Goal: Task Accomplishment & Management: Complete application form

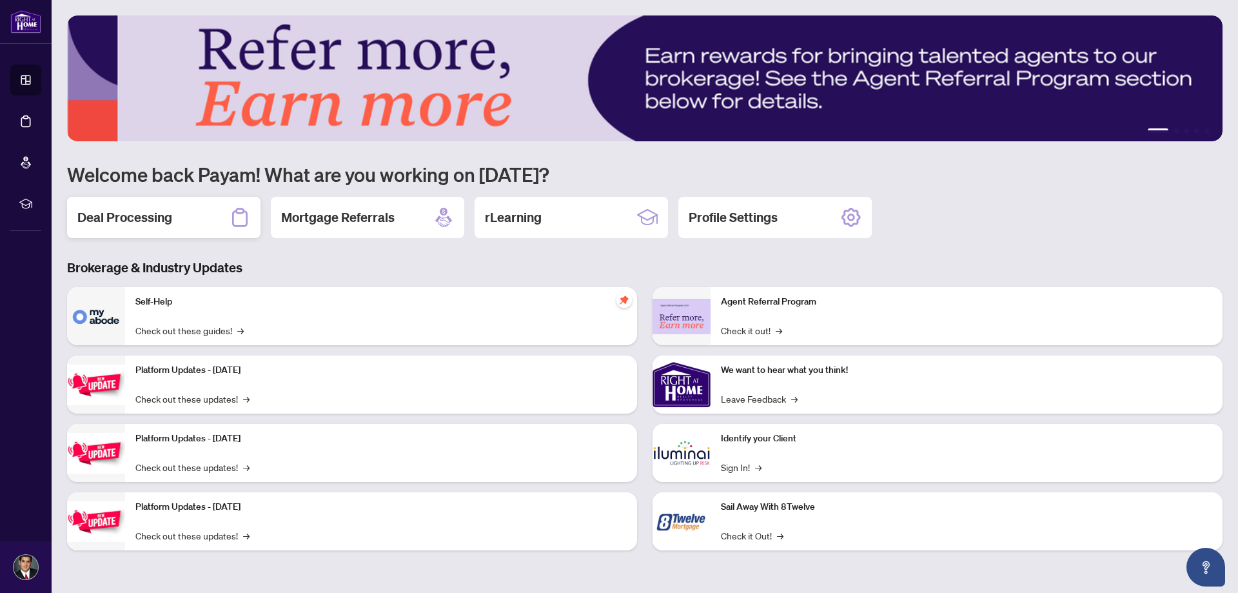
click at [164, 215] on h2 "Deal Processing" at bounding box center [124, 217] width 95 height 18
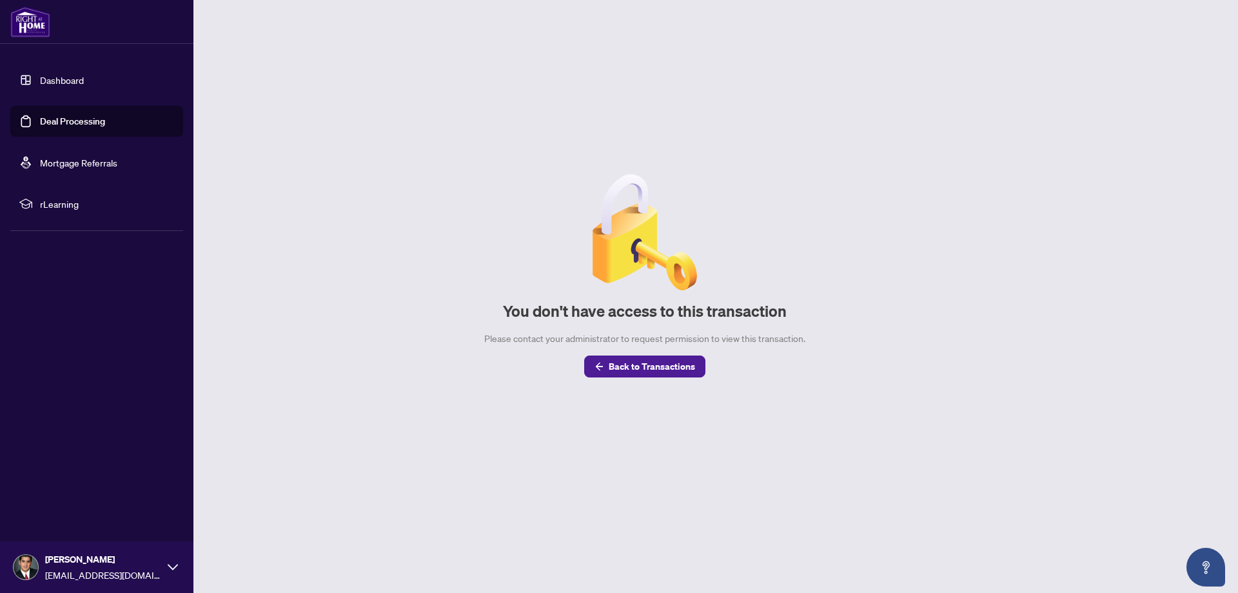
click at [40, 86] on link "Dashboard" at bounding box center [62, 80] width 44 height 12
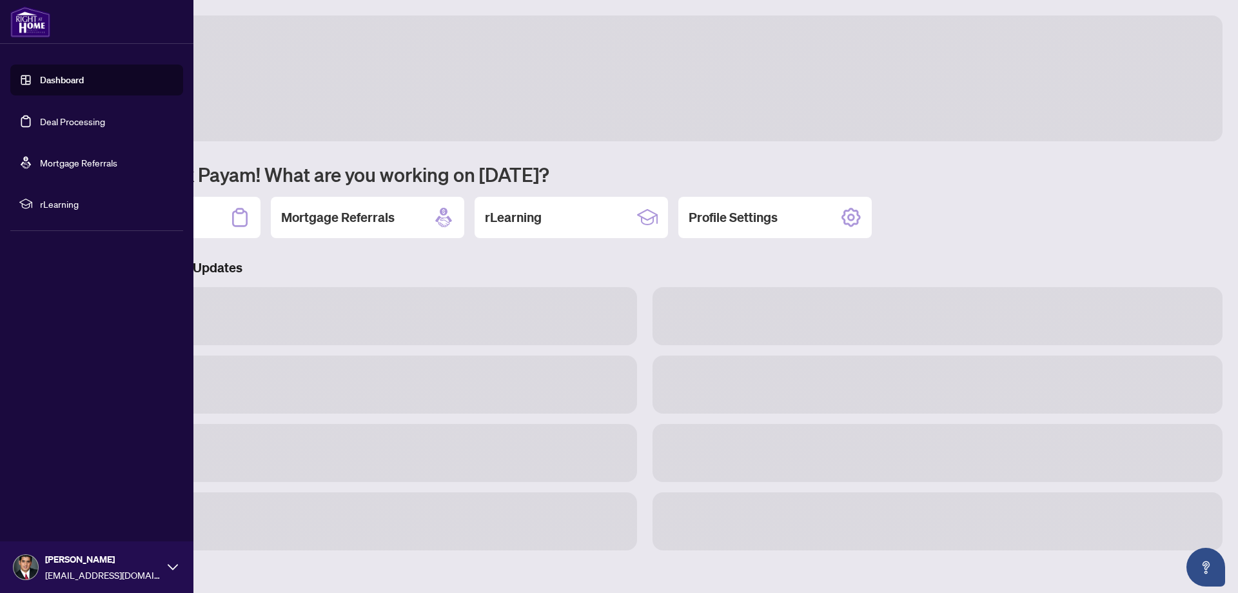
click at [40, 86] on link "Dashboard" at bounding box center [62, 80] width 44 height 12
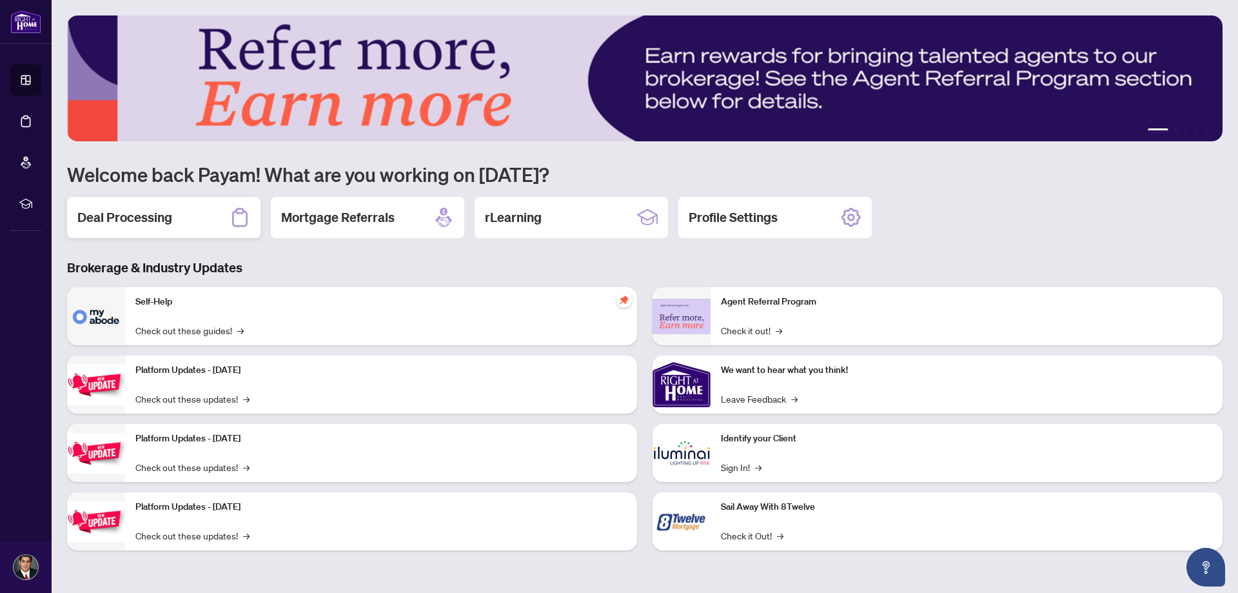
click at [222, 209] on div "Deal Processing" at bounding box center [163, 217] width 193 height 41
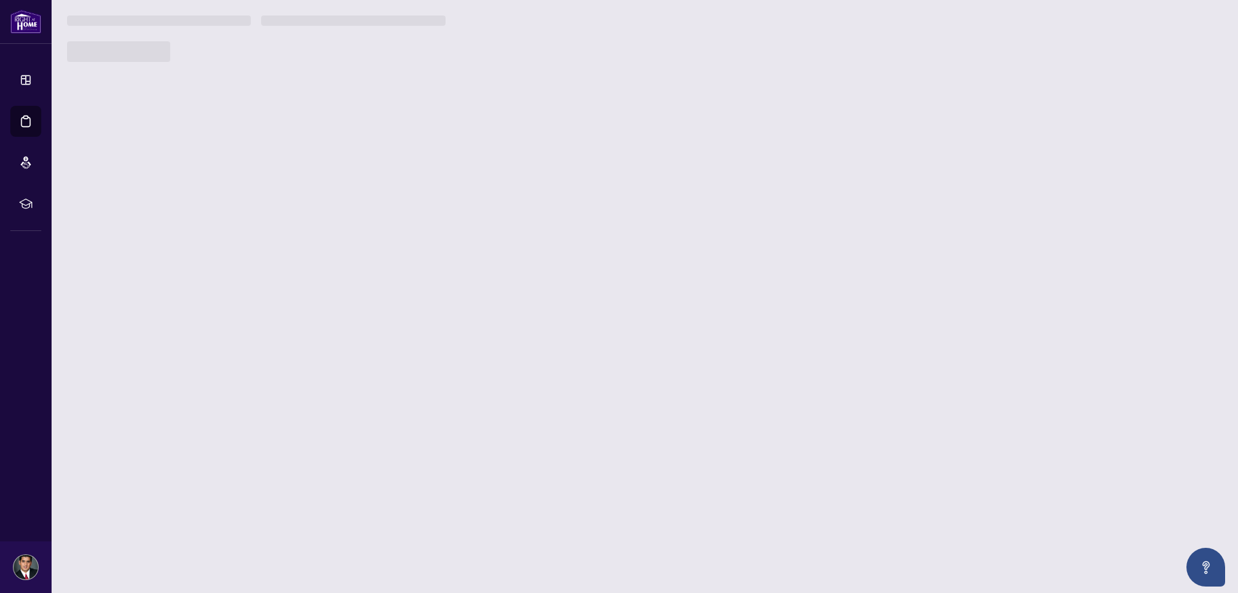
click at [222, 209] on main "1 2 3 4 5 Welcome back Payam! What are you working on today? Deal Processing Mo…" at bounding box center [645, 296] width 1187 height 593
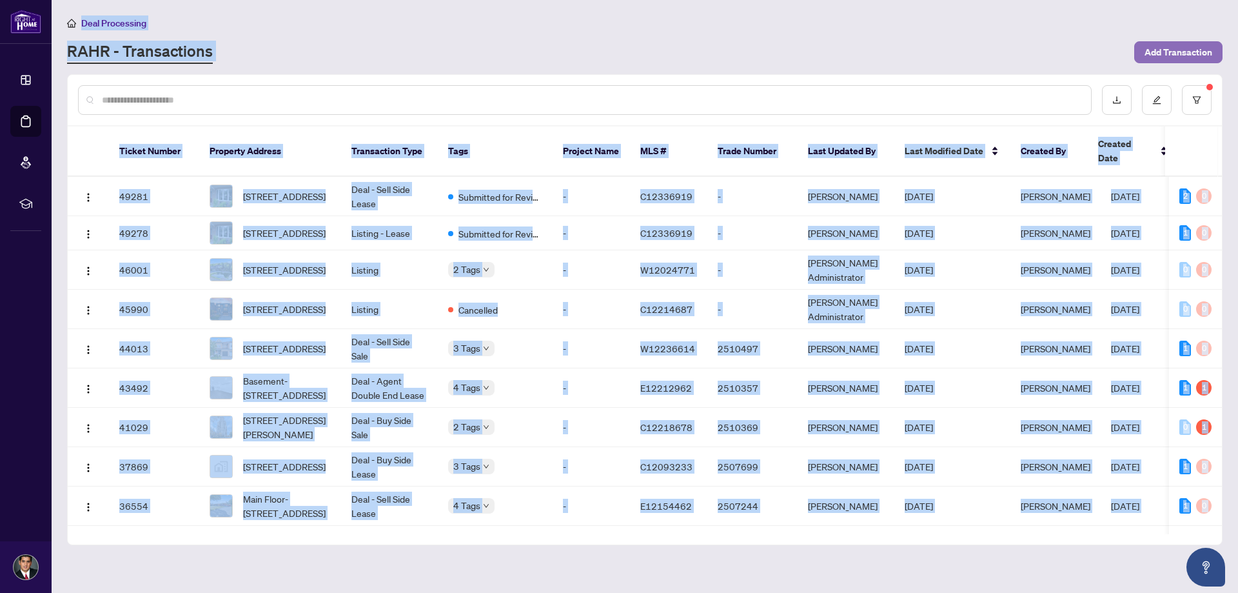
click at [1208, 55] on span "Add Transaction" at bounding box center [1179, 52] width 68 height 21
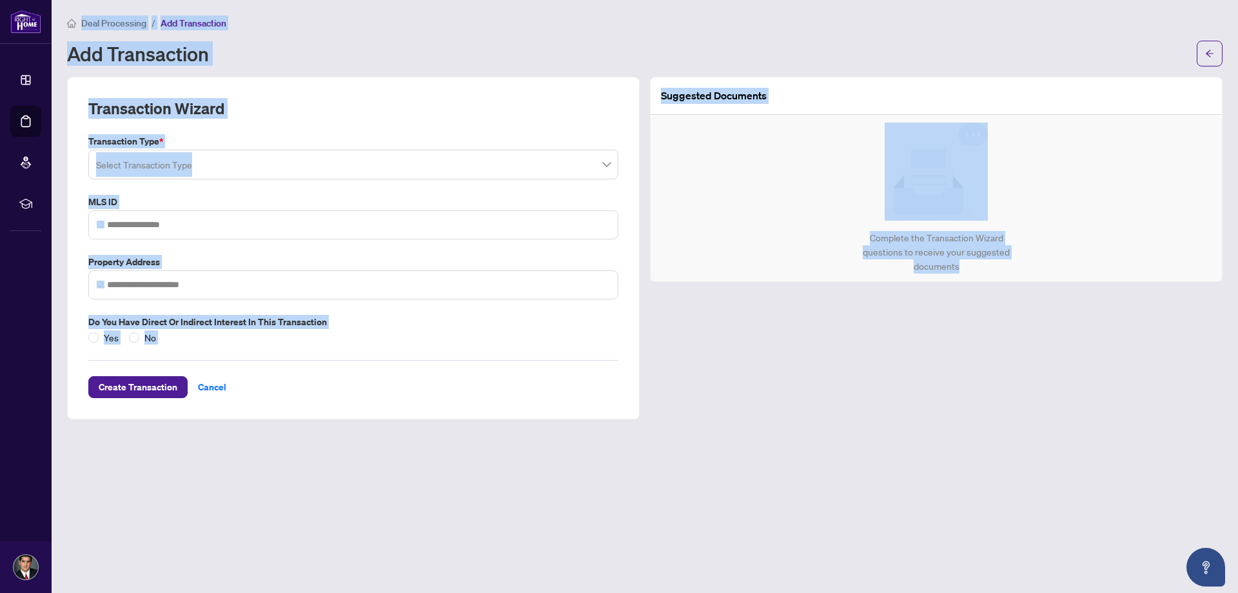
click at [590, 170] on input "search" at bounding box center [347, 166] width 503 height 28
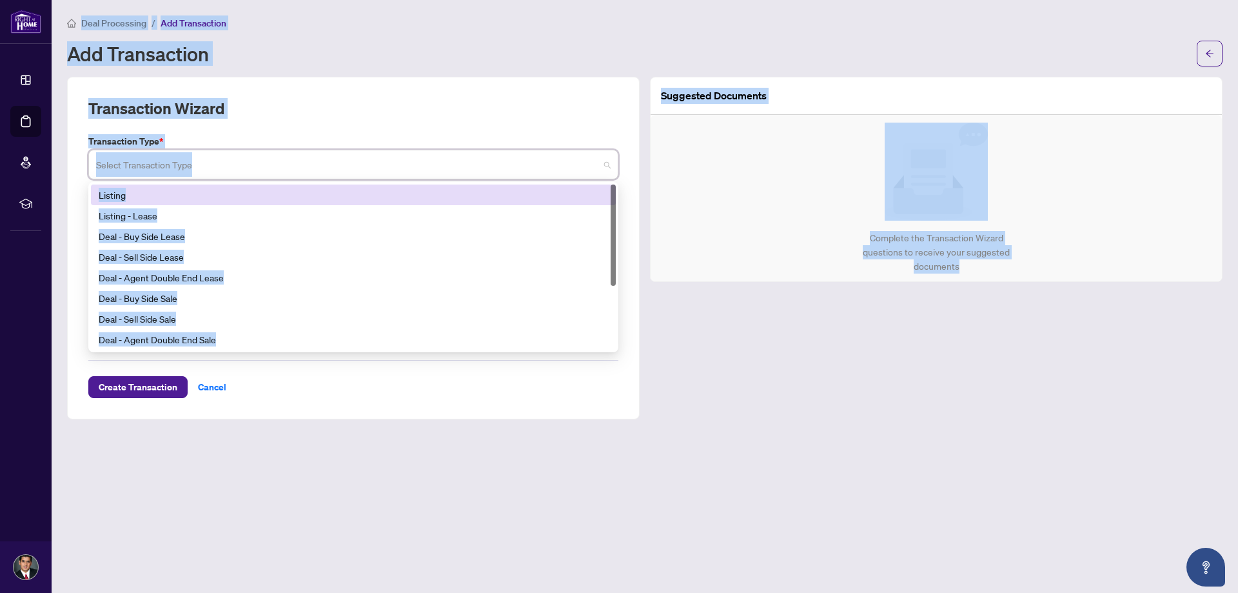
click at [485, 106] on div "Transaction Wizard" at bounding box center [353, 116] width 530 height 36
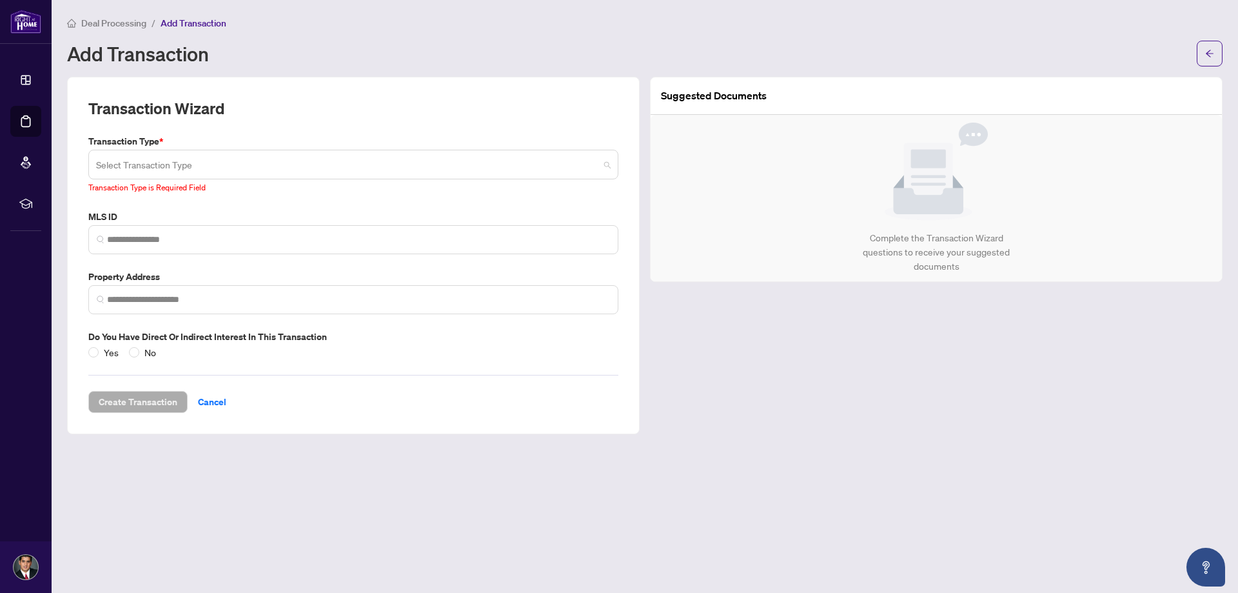
click at [561, 170] on input "search" at bounding box center [347, 166] width 503 height 28
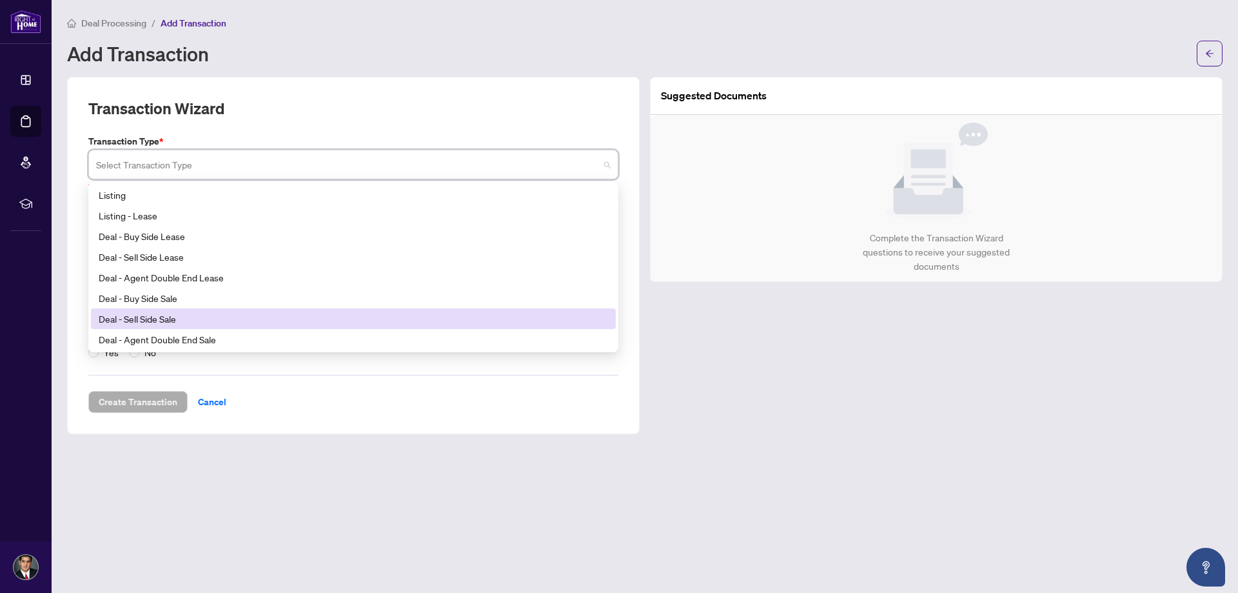
click at [271, 321] on div "Deal - Sell Side Sale" at bounding box center [354, 319] width 510 height 14
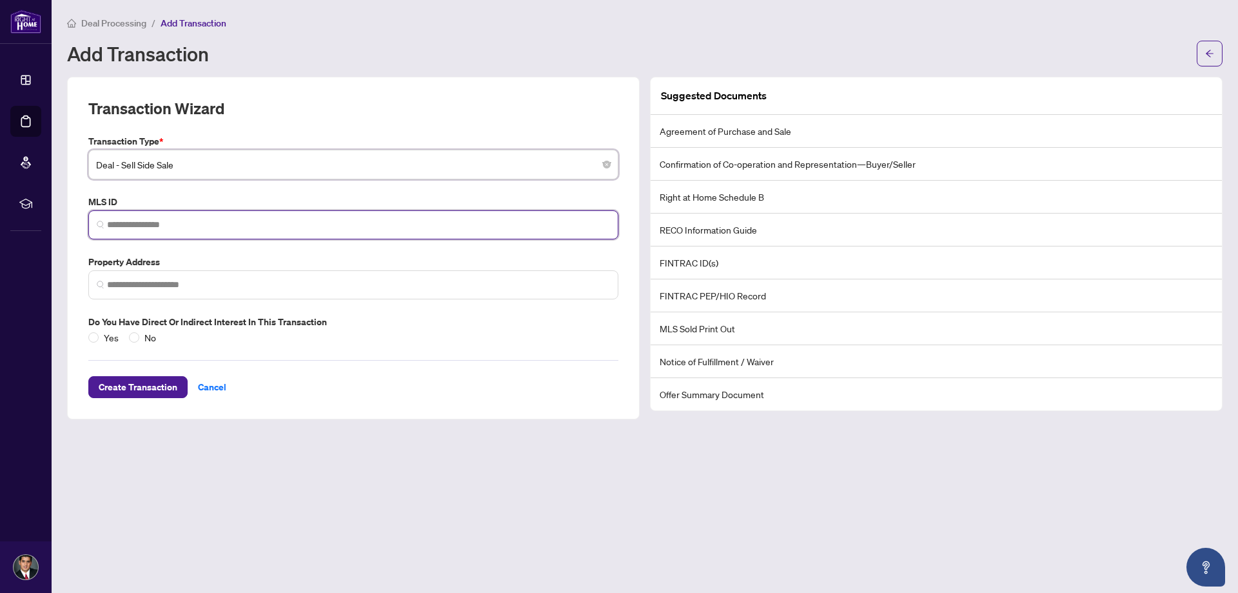
click at [280, 221] on input "search" at bounding box center [358, 225] width 503 height 14
paste input "*********"
type input "*********"
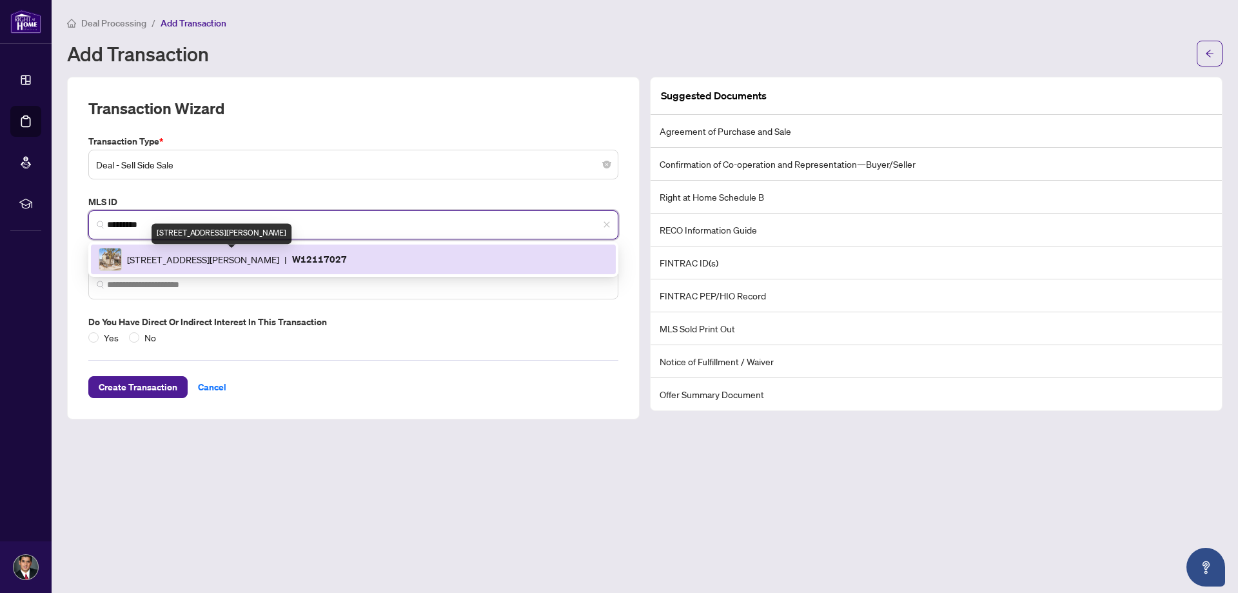
click at [266, 268] on div "134 Millicent St, Toronto, Ontario M6H 1W4, Canada | W12117027" at bounding box center [354, 259] width 510 height 23
type input "**********"
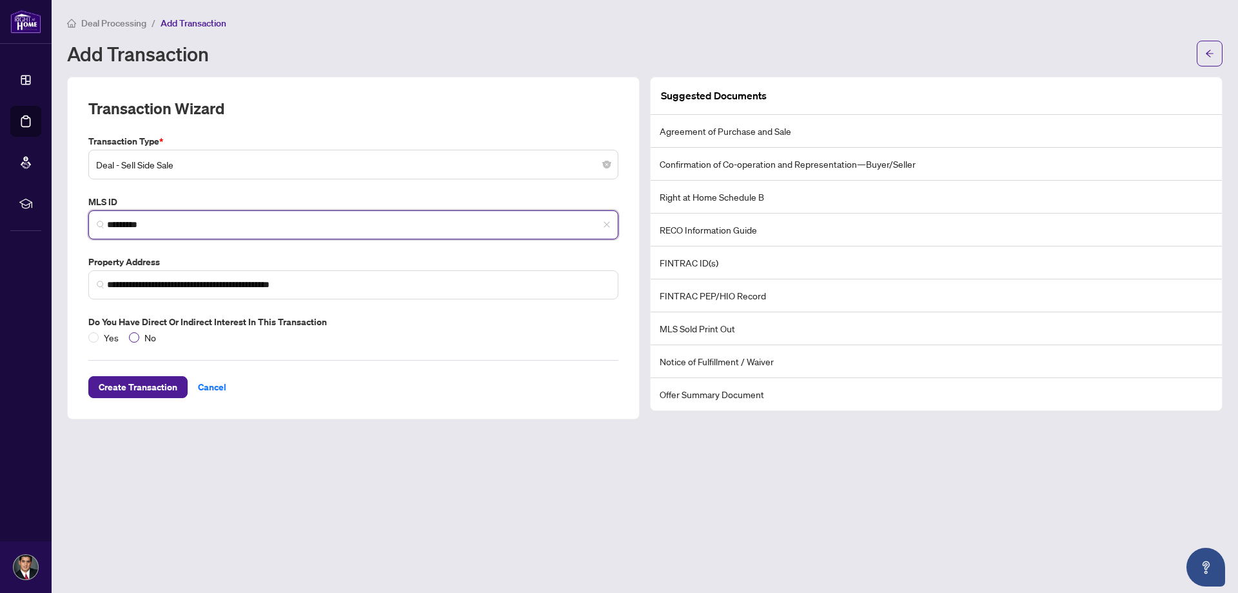
type input "*********"
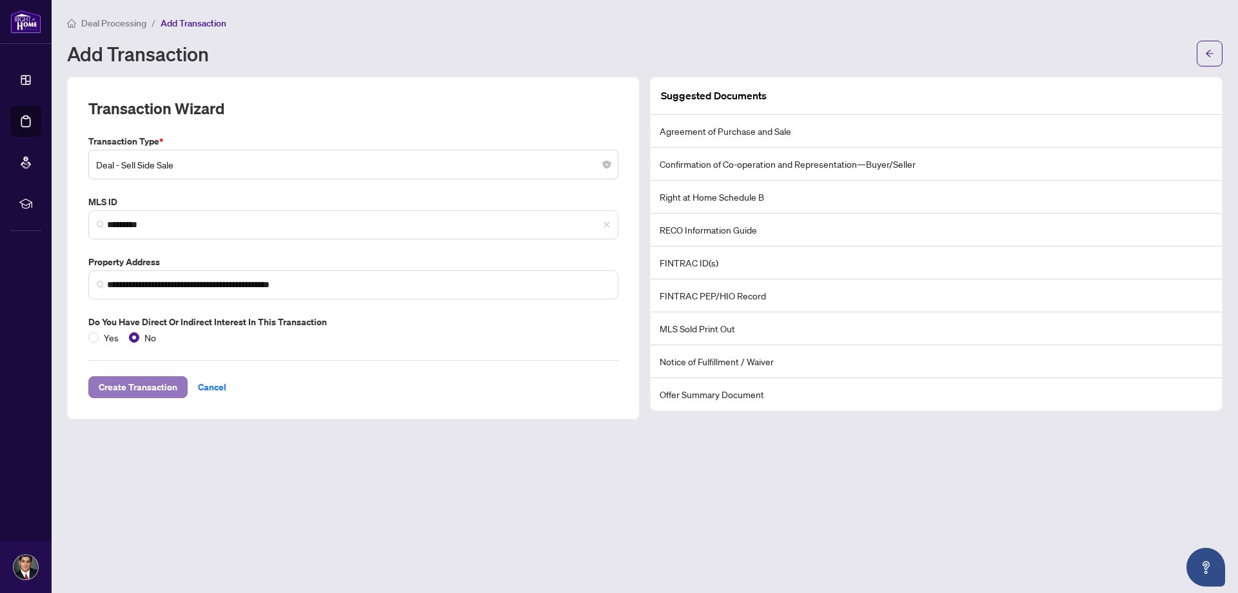
click at [144, 392] on span "Create Transaction" at bounding box center [138, 387] width 79 height 21
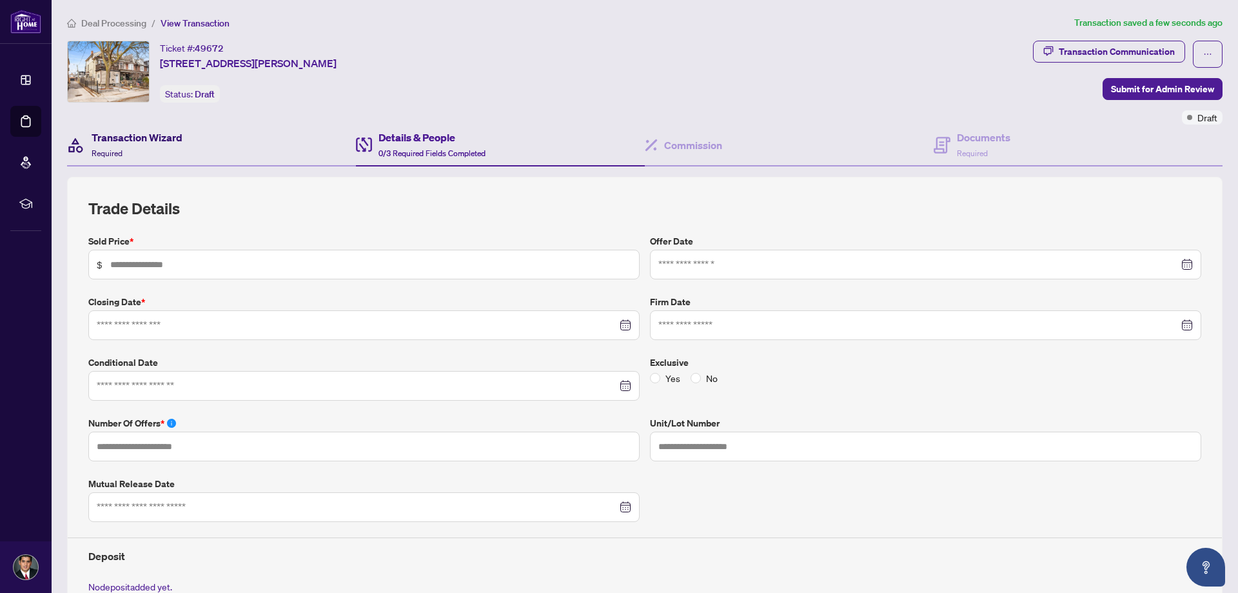
click at [140, 147] on div "Transaction Wizard Required" at bounding box center [137, 145] width 91 height 30
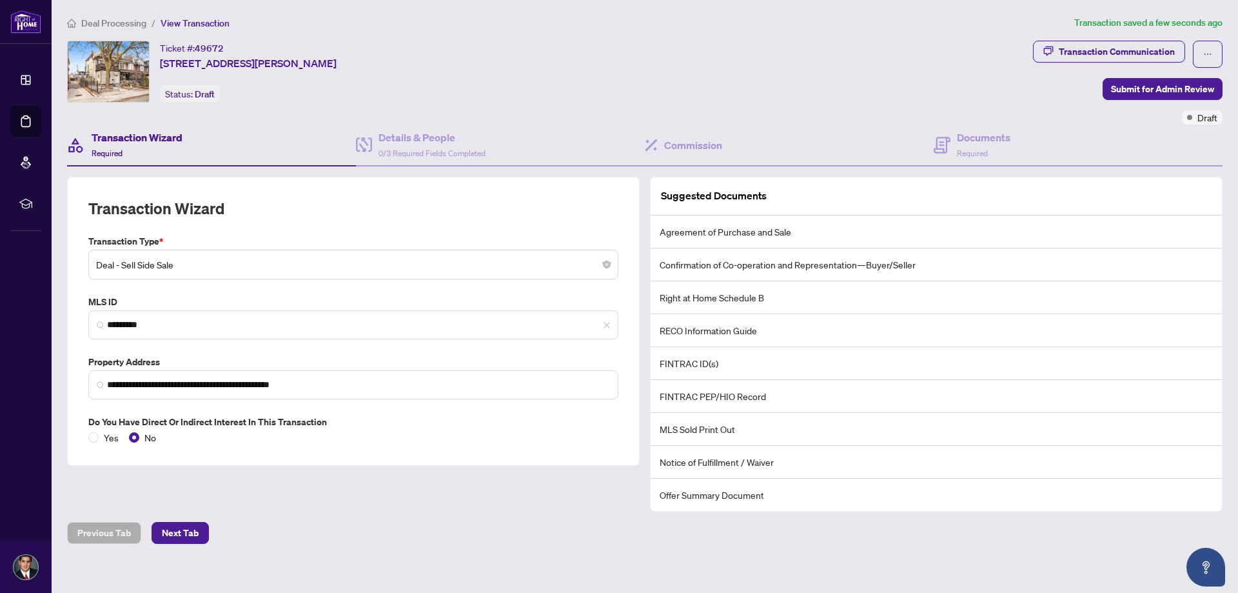
click at [213, 266] on span "Deal - Sell Side Sale" at bounding box center [353, 264] width 515 height 25
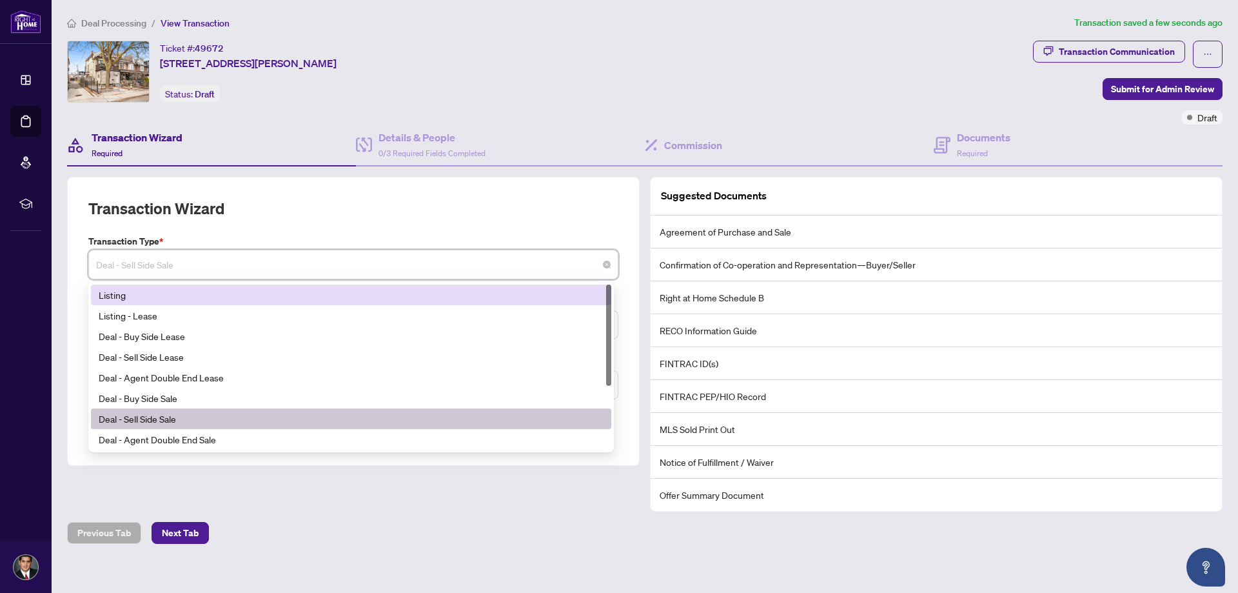
click at [206, 296] on div "Listing" at bounding box center [351, 295] width 505 height 14
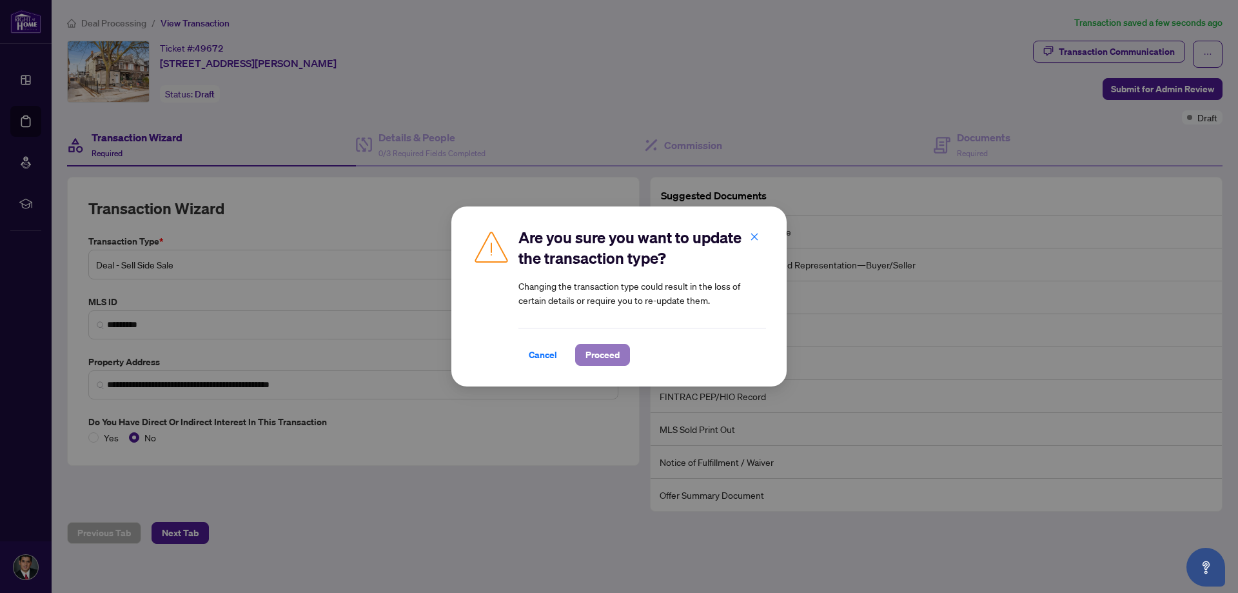
click at [620, 359] on button "Proceed" at bounding box center [602, 355] width 55 height 22
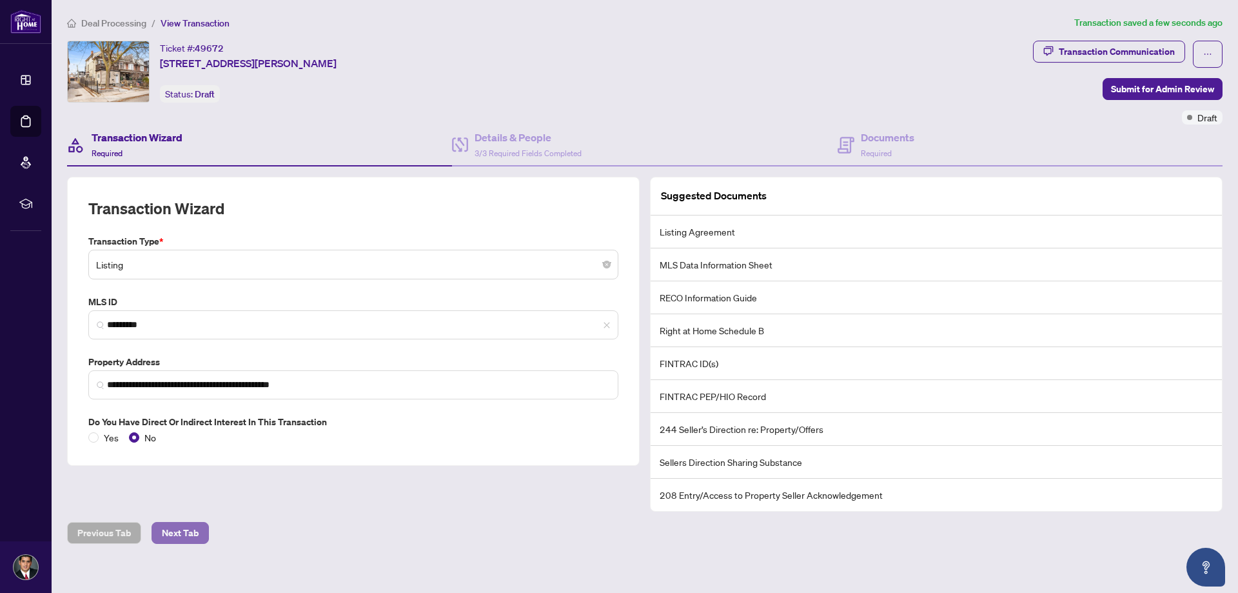
click at [186, 526] on span "Next Tab" at bounding box center [180, 532] width 37 height 21
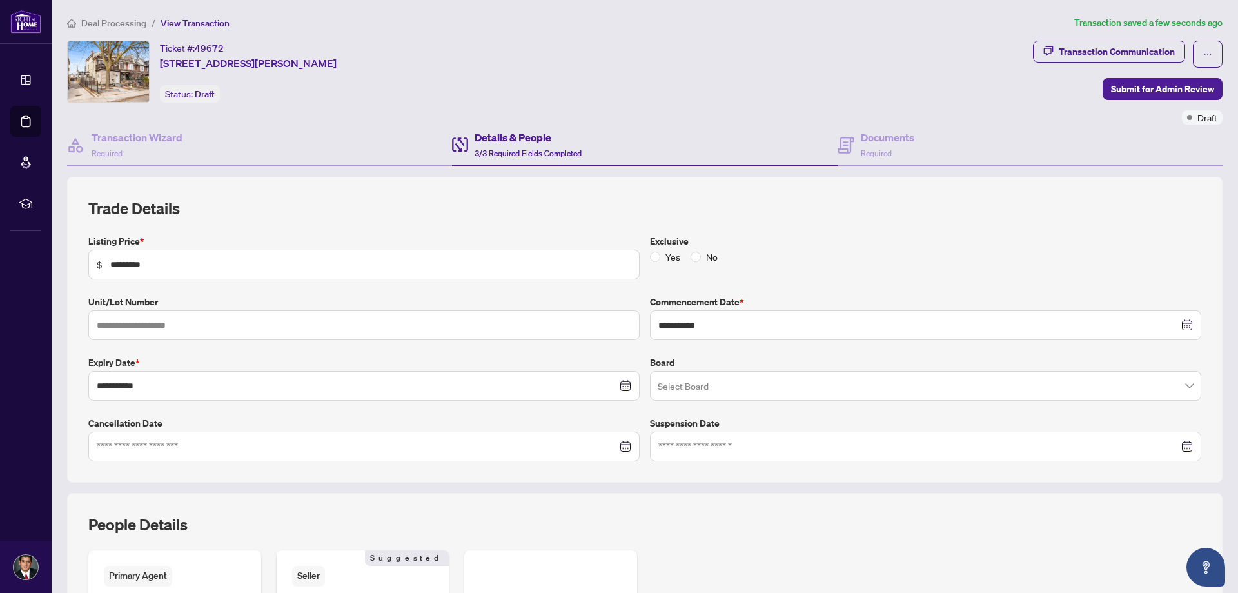
click at [733, 393] on input "search" at bounding box center [920, 387] width 524 height 28
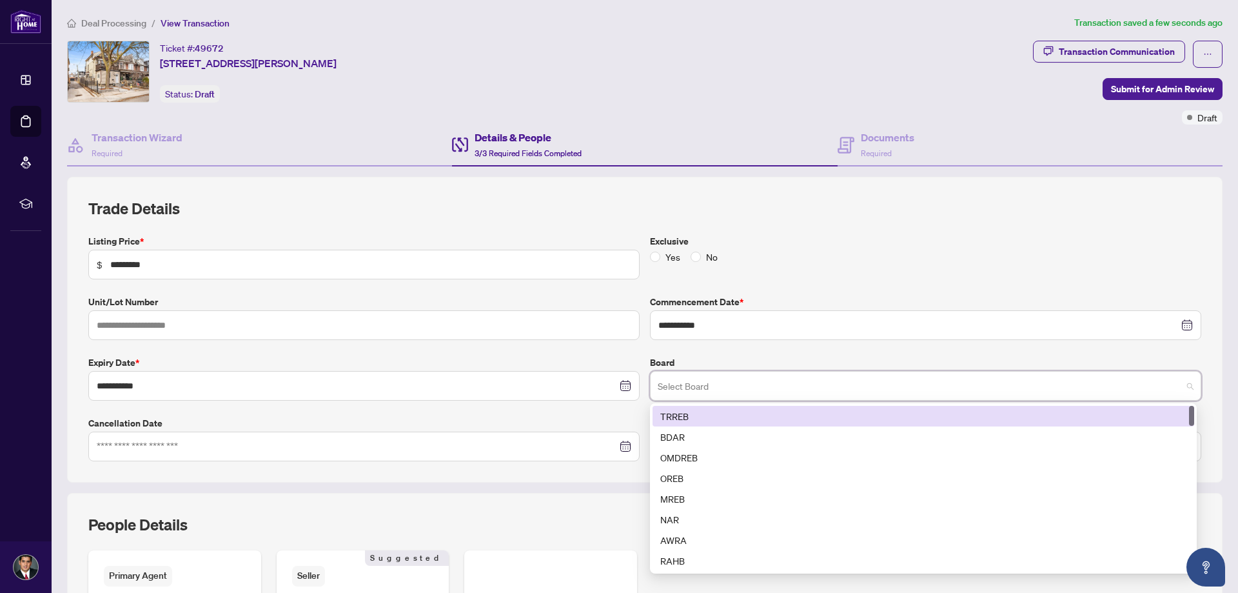
click at [720, 417] on div "TRREB" at bounding box center [923, 416] width 526 height 14
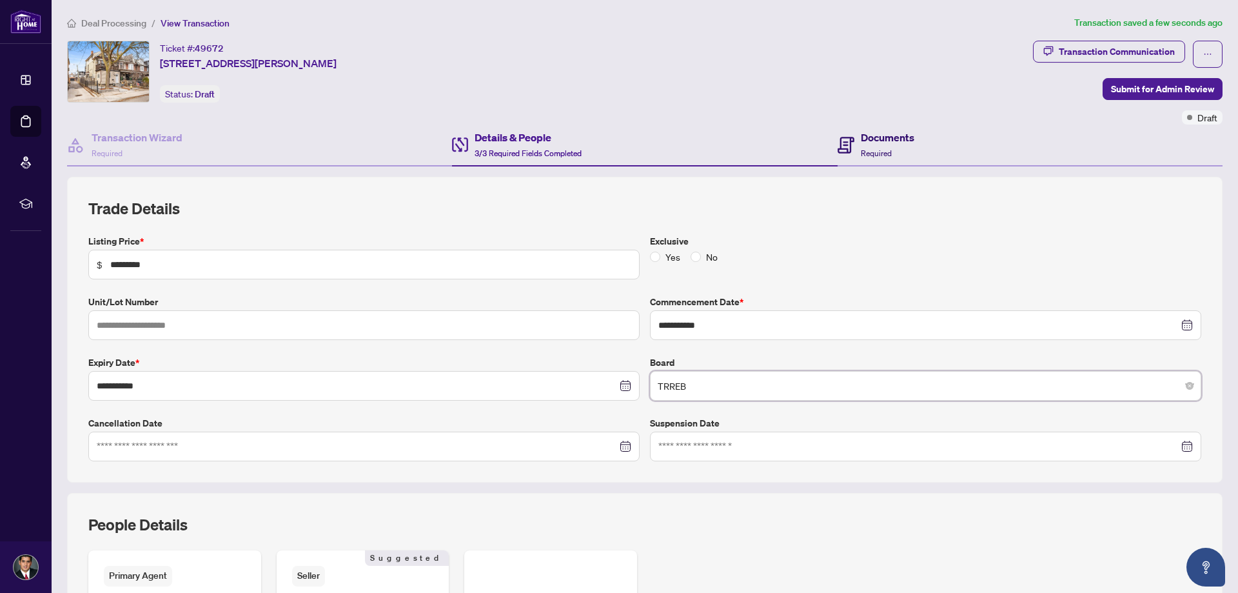
click at [866, 152] on span "Required" at bounding box center [876, 153] width 31 height 10
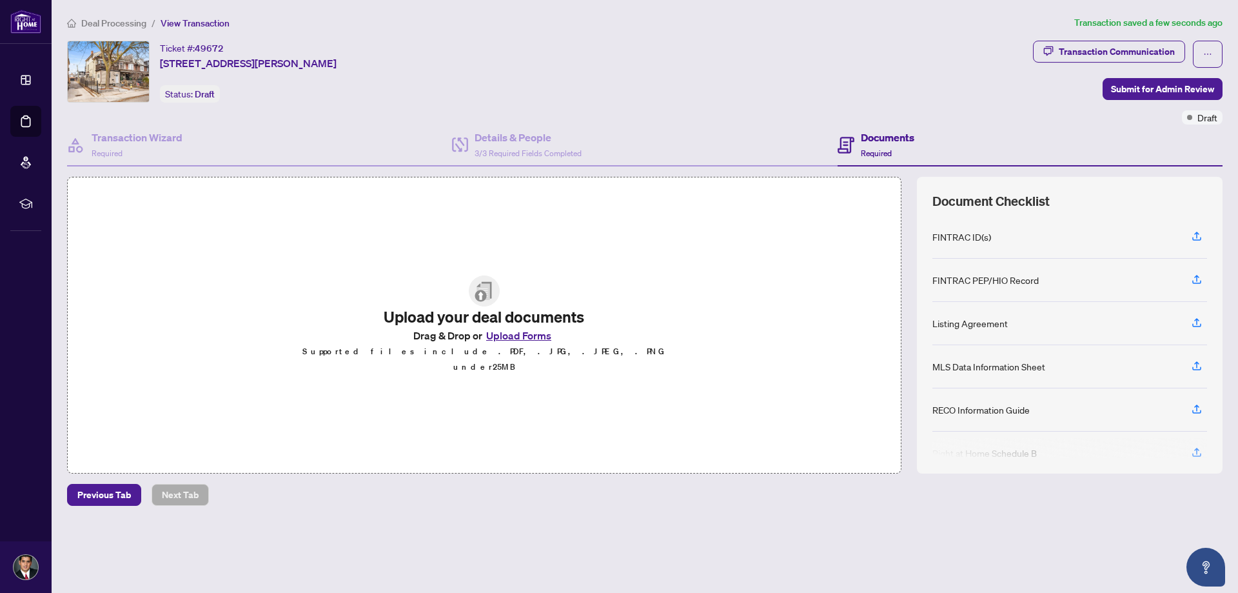
click at [519, 339] on button "Upload Forms" at bounding box center [518, 335] width 73 height 17
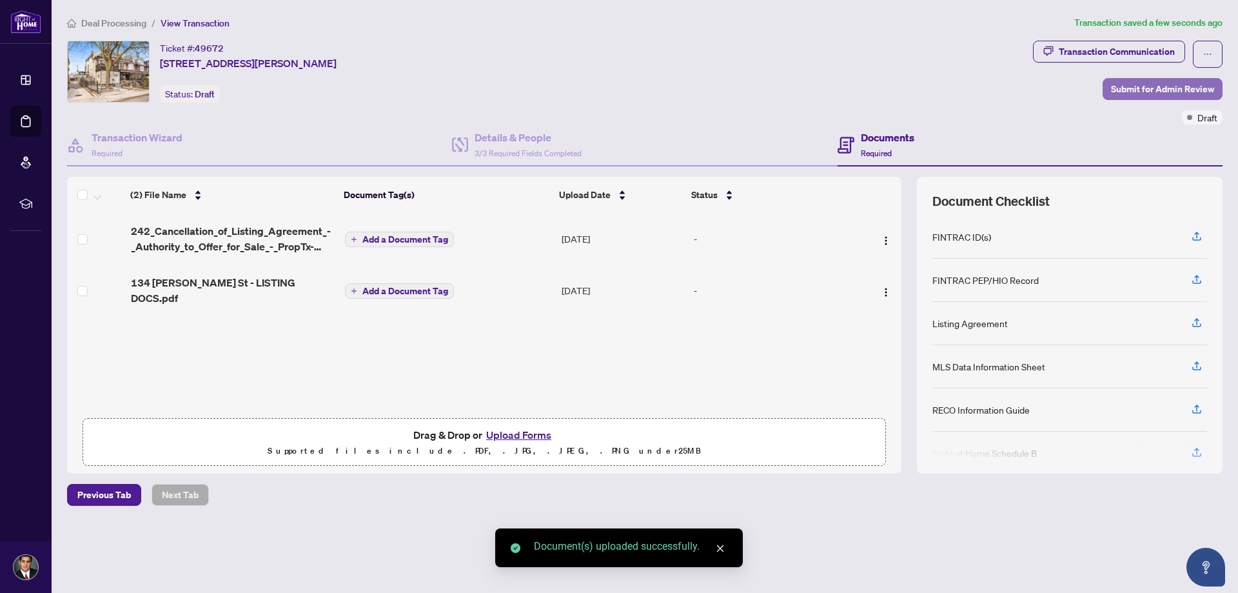
click at [1166, 83] on span "Submit for Admin Review" at bounding box center [1162, 89] width 103 height 21
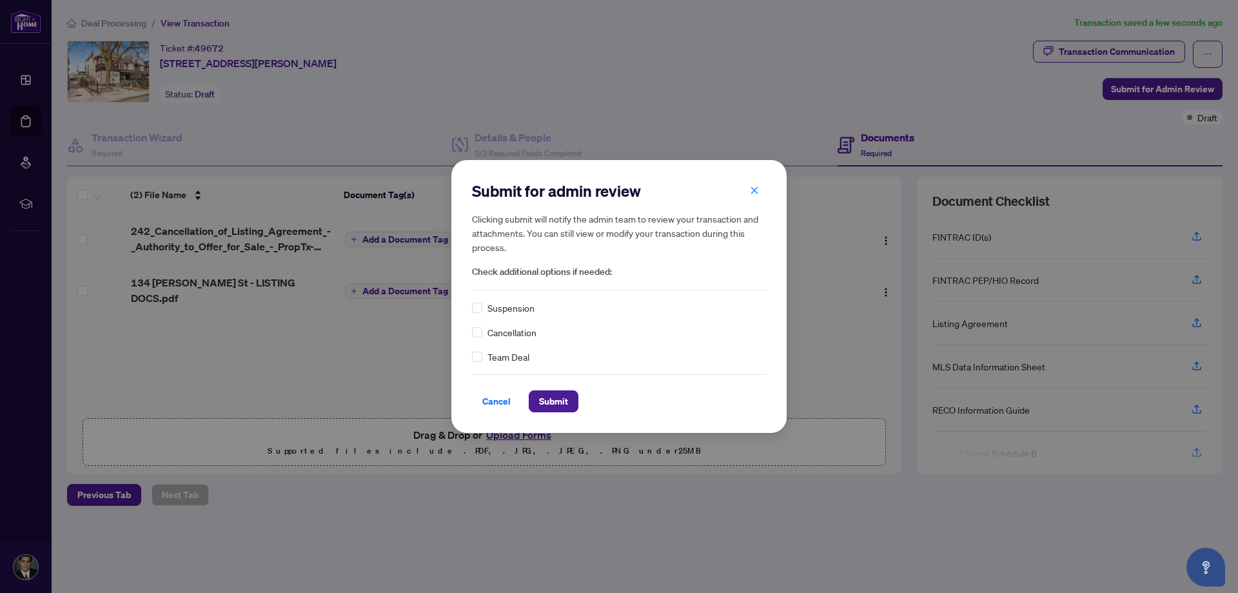
click at [521, 333] on span "Cancellation" at bounding box center [512, 332] width 49 height 14
click at [488, 336] on span "Cancellation" at bounding box center [512, 332] width 49 height 14
click at [566, 401] on span "Submit" at bounding box center [553, 401] width 29 height 21
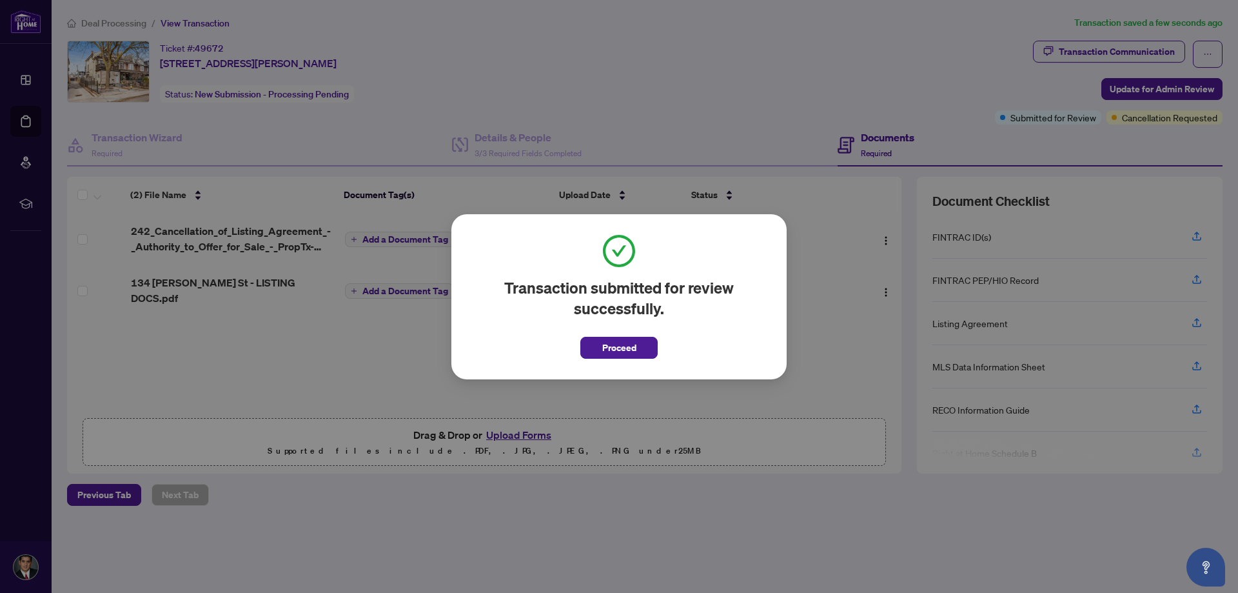
click at [617, 346] on span "Proceed" at bounding box center [619, 347] width 34 height 21
